Goal: Transaction & Acquisition: Book appointment/travel/reservation

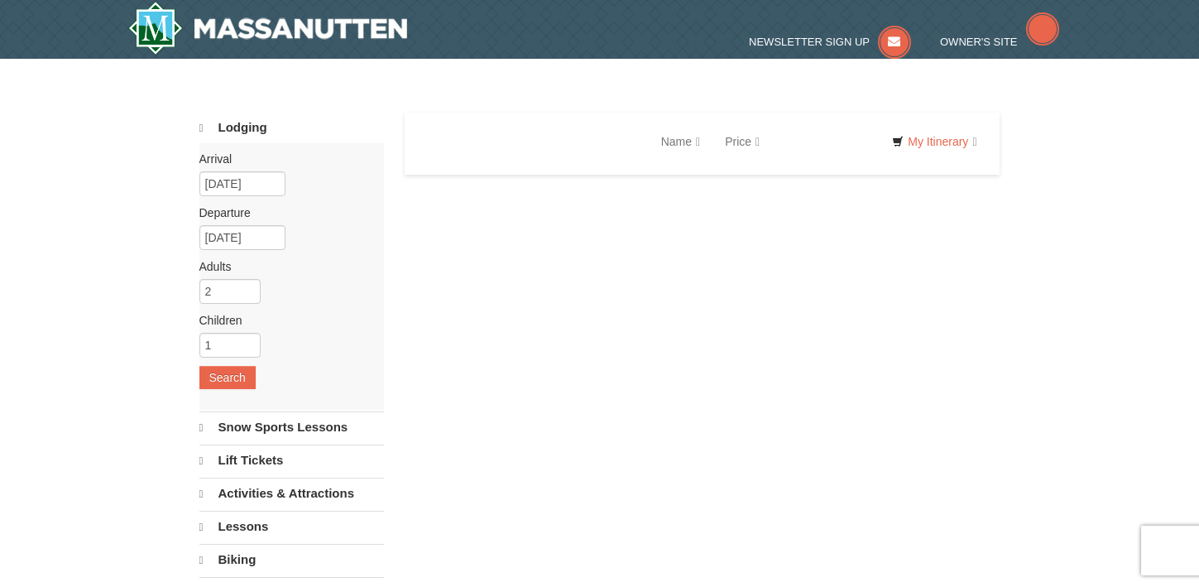
select select "10"
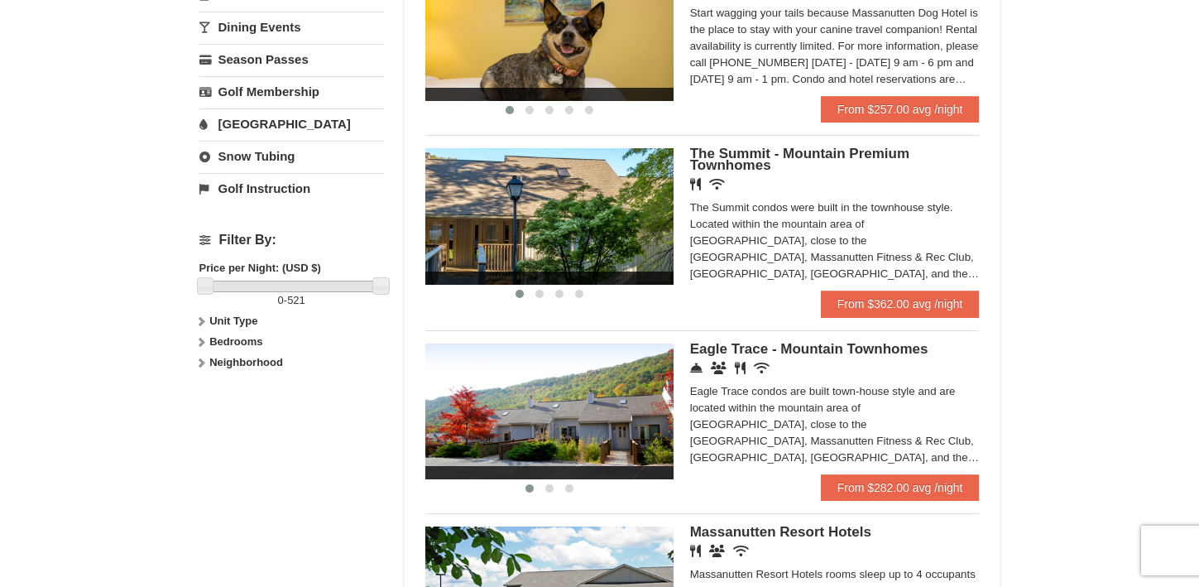
scroll to position [595, 0]
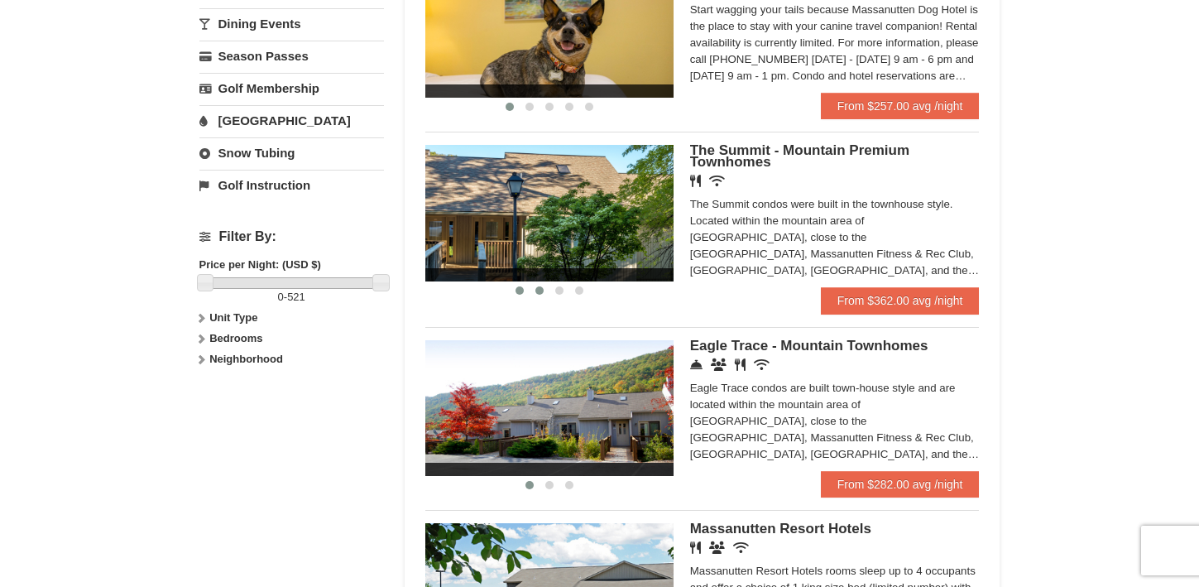
click at [540, 299] on button at bounding box center [540, 290] width 20 height 17
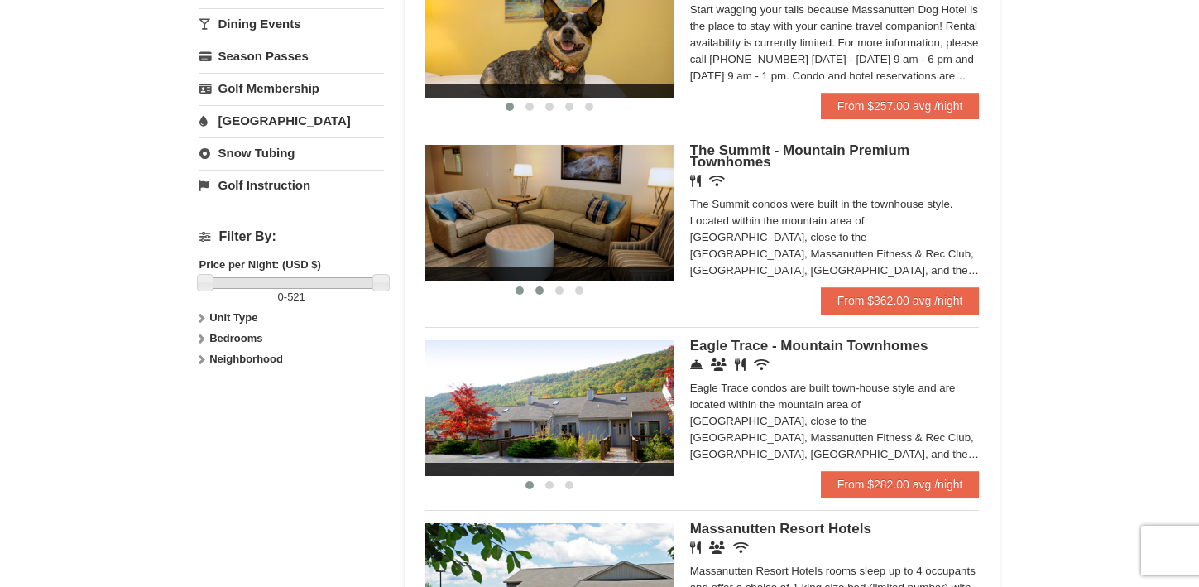
click at [522, 298] on button at bounding box center [520, 290] width 20 height 17
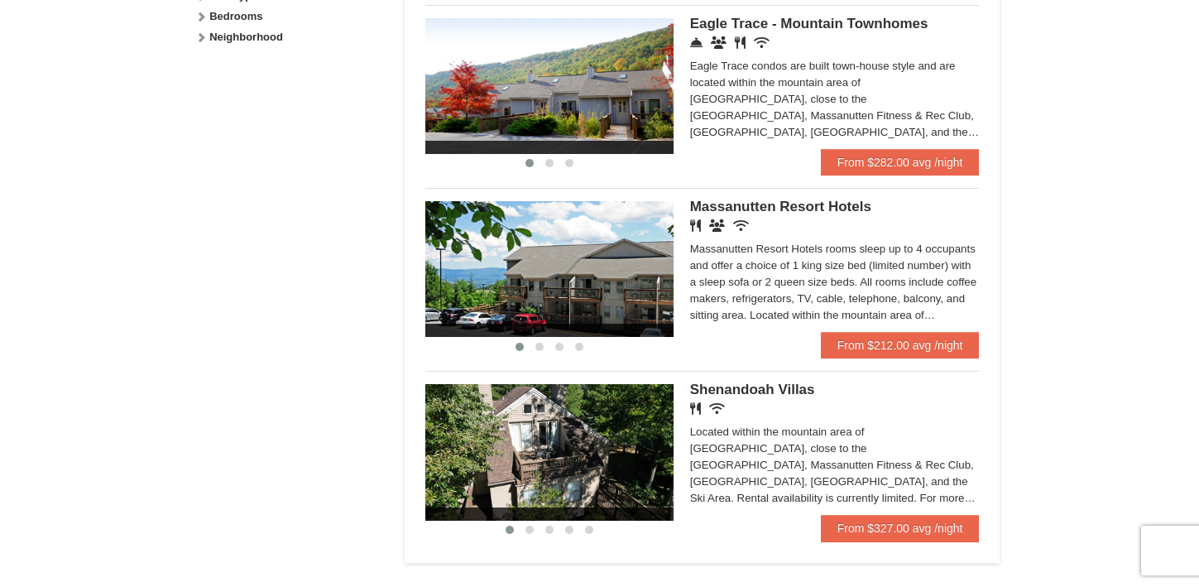
scroll to position [919, 0]
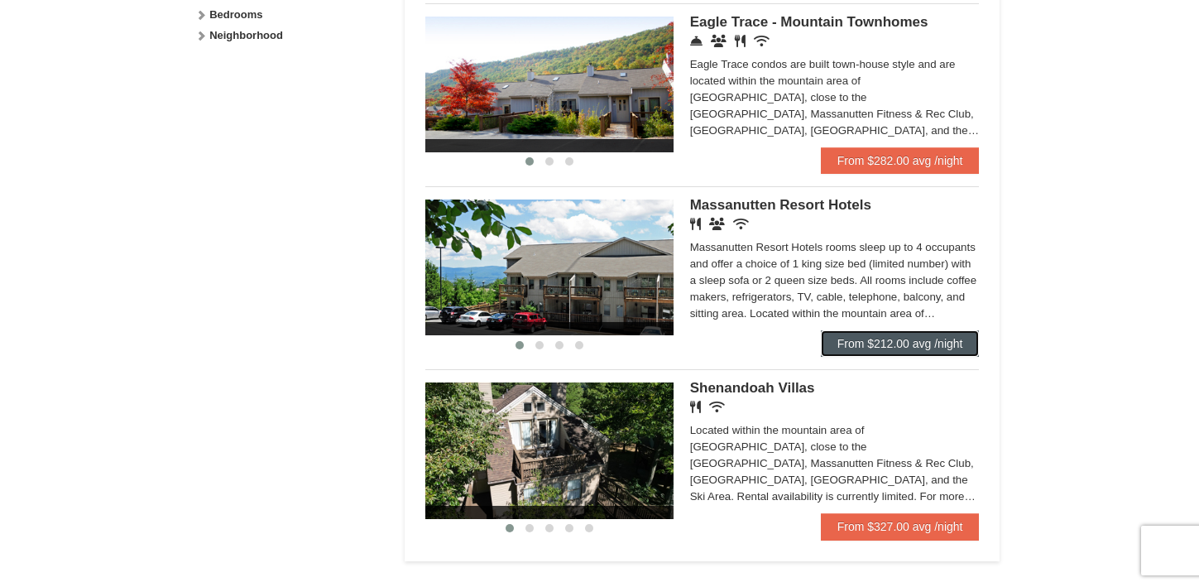
click at [881, 349] on link "From $212.00 avg /night" at bounding box center [900, 343] width 159 height 26
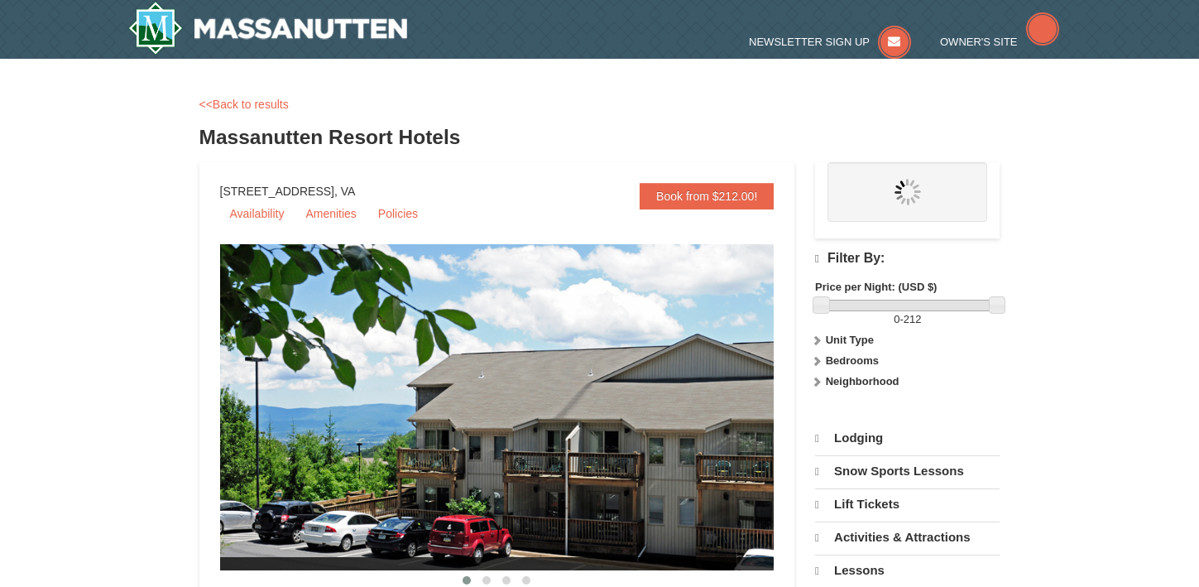
select select "10"
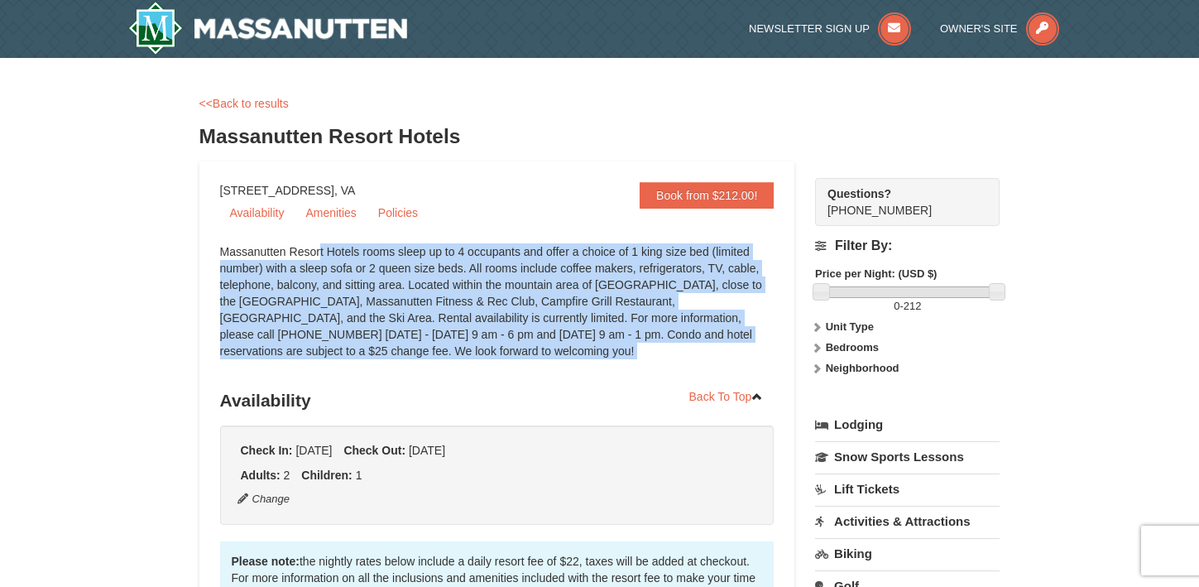
drag, startPoint x: 222, startPoint y: 248, endPoint x: 527, endPoint y: 375, distance: 331.0
click at [527, 372] on div "Massanutten Resort Hotels rooms sleep up to 4 occupants and offer a choice of 1…" at bounding box center [497, 309] width 555 height 132
click at [527, 375] on div "Massanutten Resort Hotels rooms sleep up to 4 occupants and offer a choice of 1…" at bounding box center [497, 309] width 555 height 132
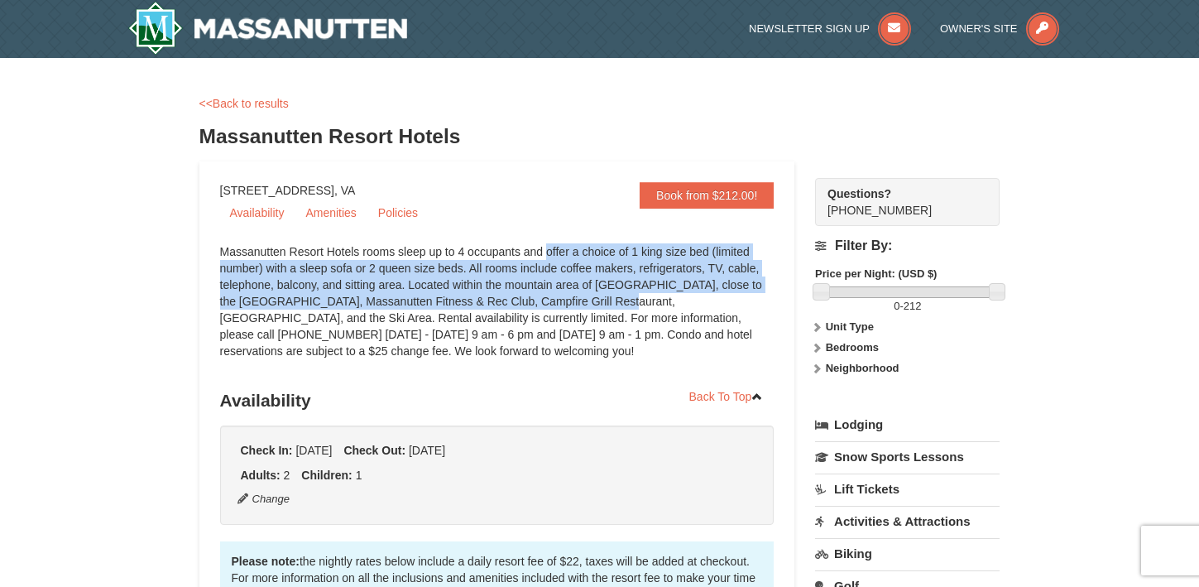
drag, startPoint x: 456, startPoint y: 250, endPoint x: 548, endPoint y: 306, distance: 107.8
click at [548, 301] on div "Massanutten Resort Hotels rooms sleep up to 4 occupants and offer a choice of 1…" at bounding box center [497, 309] width 555 height 132
click at [548, 306] on div "Massanutten Resort Hotels rooms sleep up to 4 occupants and offer a choice of 1…" at bounding box center [497, 309] width 555 height 132
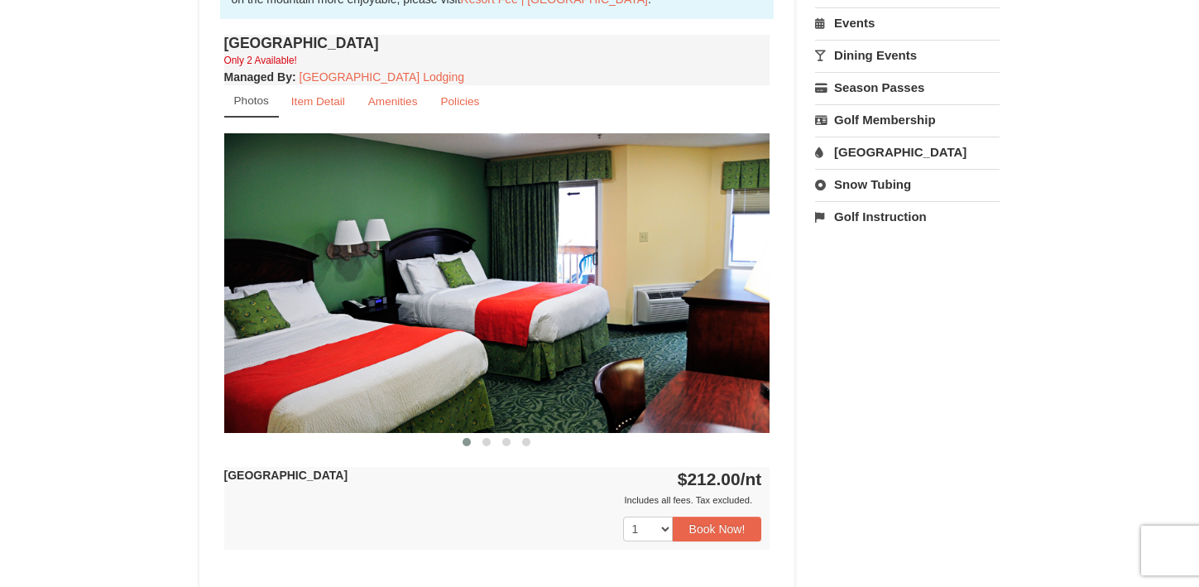
scroll to position [602, 0]
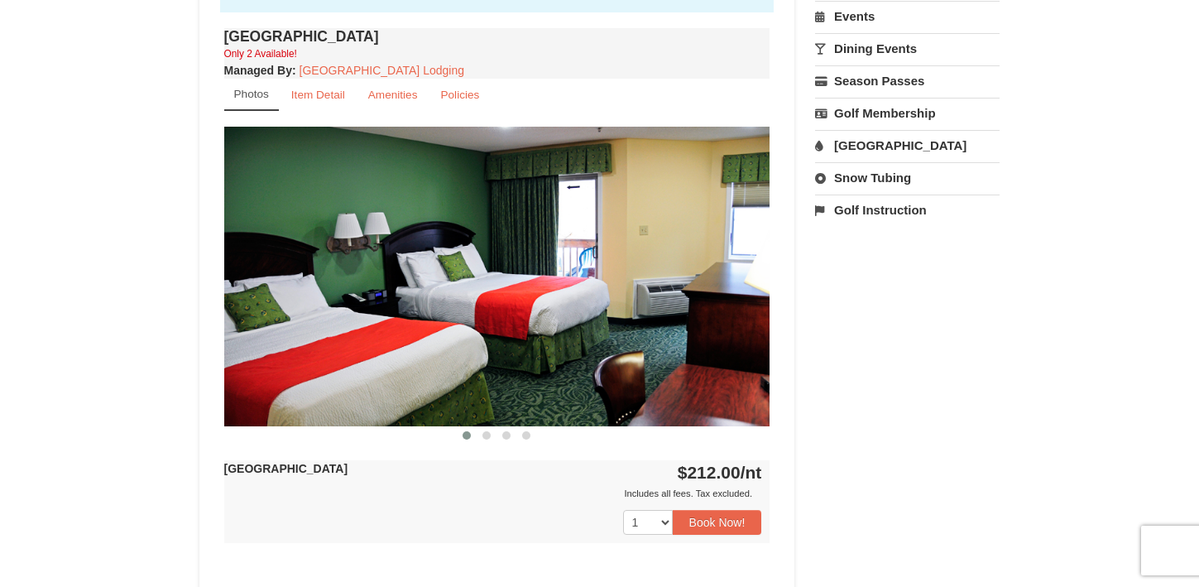
click at [729, 294] on img at bounding box center [497, 276] width 546 height 299
click at [758, 273] on img at bounding box center [497, 276] width 546 height 299
click at [484, 434] on span at bounding box center [487, 435] width 8 height 8
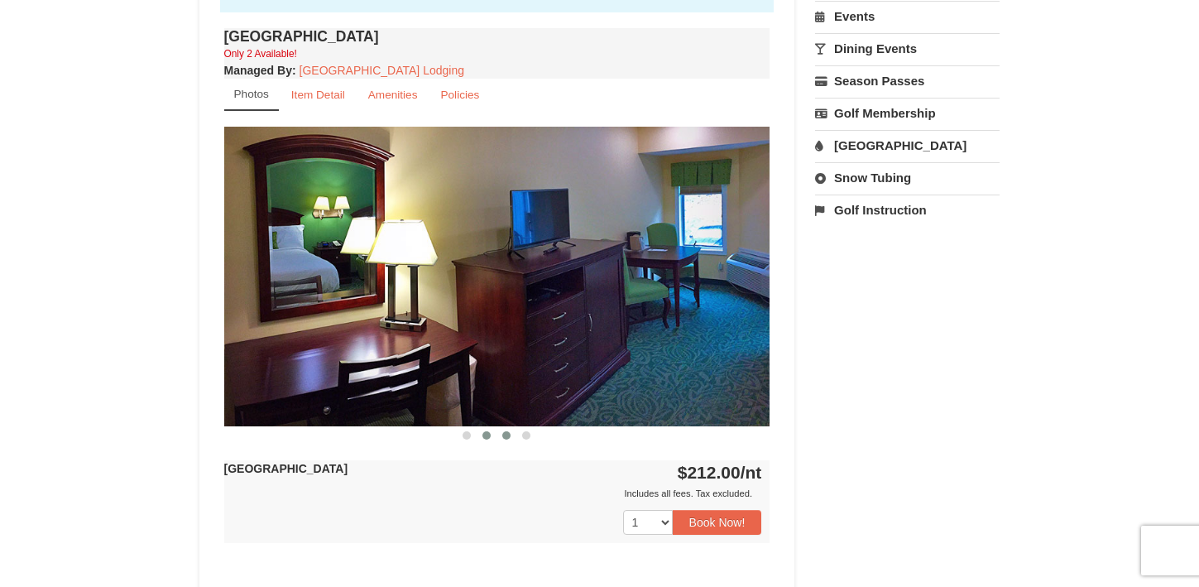
click at [507, 438] on span at bounding box center [506, 435] width 8 height 8
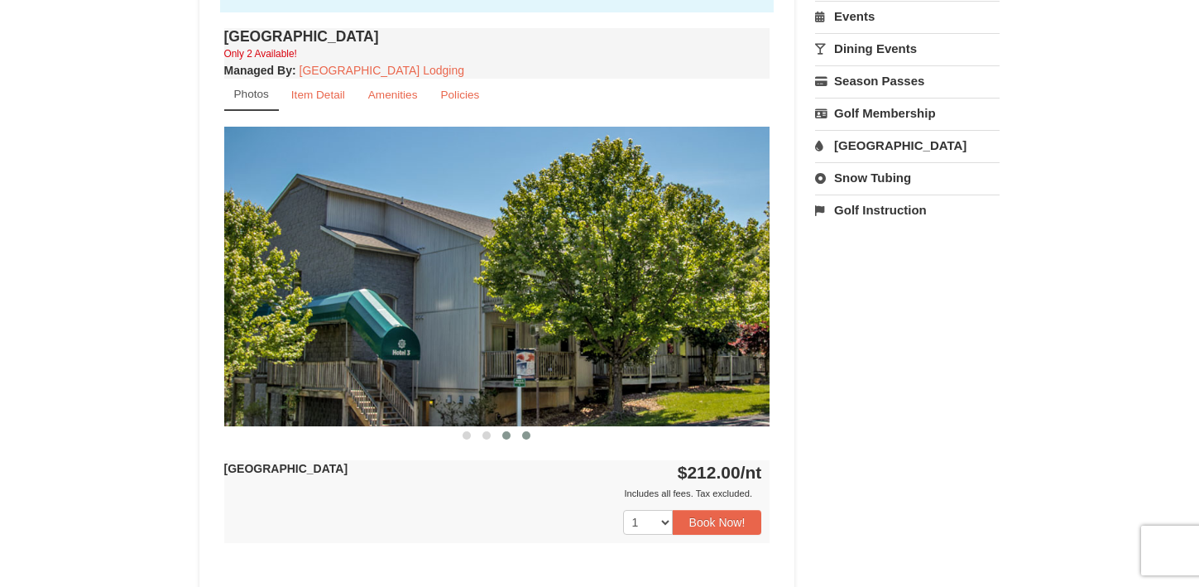
click at [529, 436] on span at bounding box center [526, 435] width 8 height 8
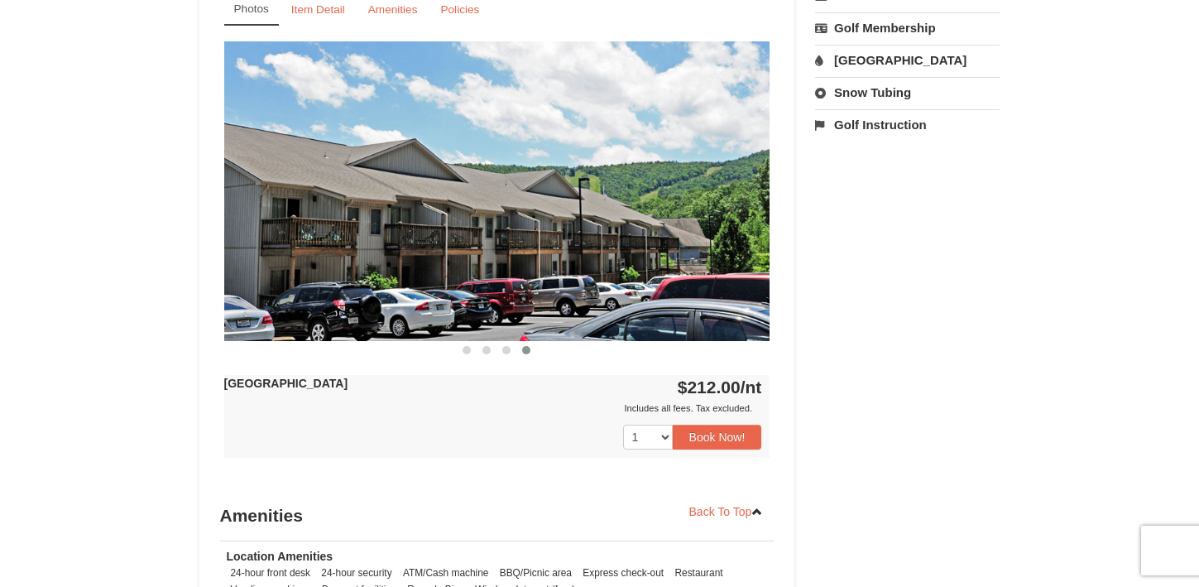
scroll to position [0, 0]
